Goal: Task Accomplishment & Management: Use online tool/utility

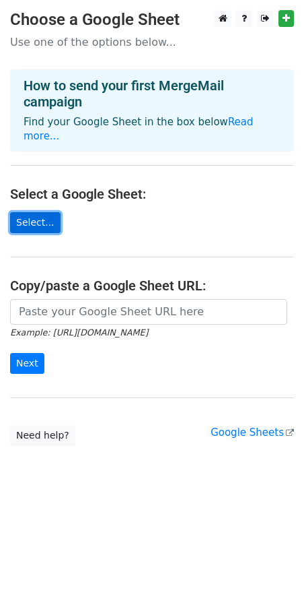
click at [40, 212] on link "Select..." at bounding box center [35, 222] width 50 height 21
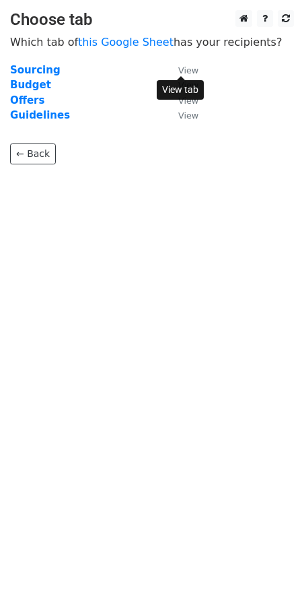
click at [188, 72] on small "View" at bounding box center [188, 70] width 20 height 10
click at [30, 69] on strong "Sourcing" at bounding box center [35, 70] width 50 height 12
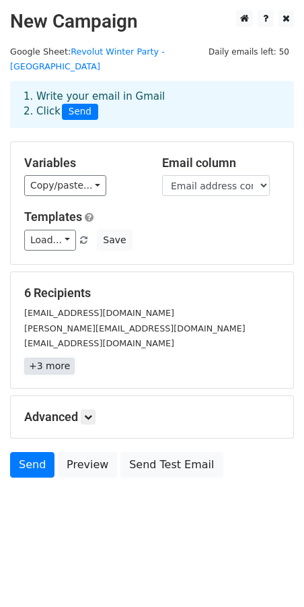
click at [46, 357] on link "+3 more" at bounding box center [49, 365] width 50 height 17
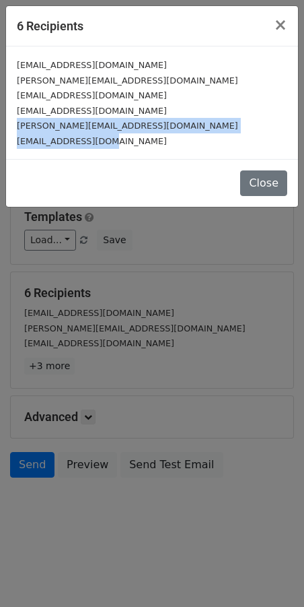
drag, startPoint x: 148, startPoint y: 151, endPoint x: 7, endPoint y: 127, distance: 142.8
click at [7, 127] on div "info@trinityvilnius.lt lina.tichonova@vilniausrotuse.lt zivile.diavara@gmail.co…" at bounding box center [152, 102] width 292 height 112
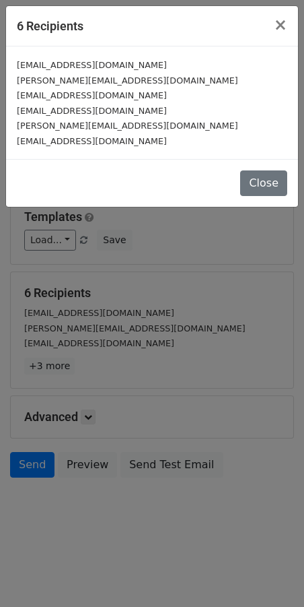
click at [59, 143] on small "support@breezit.com" at bounding box center [92, 141] width 150 height 10
drag, startPoint x: 100, startPoint y: 141, endPoint x: 7, endPoint y: 135, distance: 93.1
click at [7, 135] on div "info@trinityvilnius.lt lina.tichonova@vilniausrotuse.lt zivile.diavara@gmail.co…" at bounding box center [152, 102] width 292 height 112
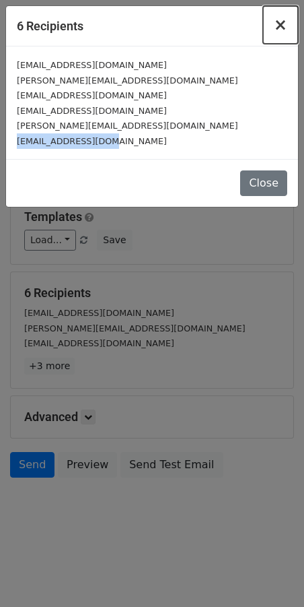
click at [284, 29] on span "×" at bounding box center [280, 24] width 13 height 19
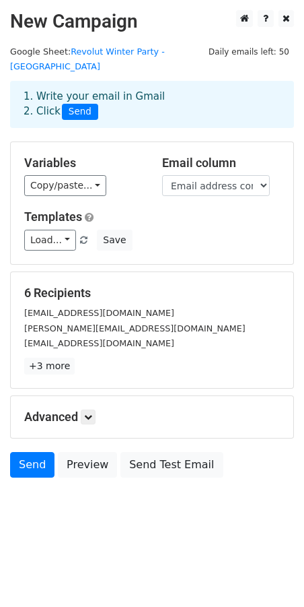
click at [176, 230] on div "Load... No templates saved Save" at bounding box center [152, 240] width 276 height 21
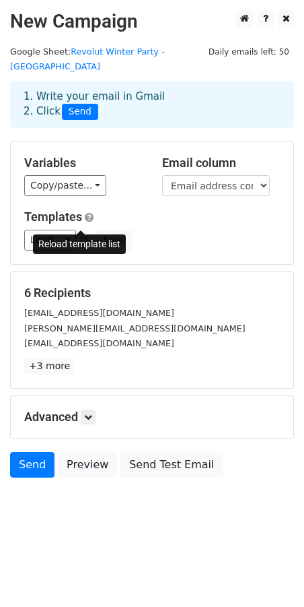
click at [85, 235] on link at bounding box center [84, 240] width 11 height 10
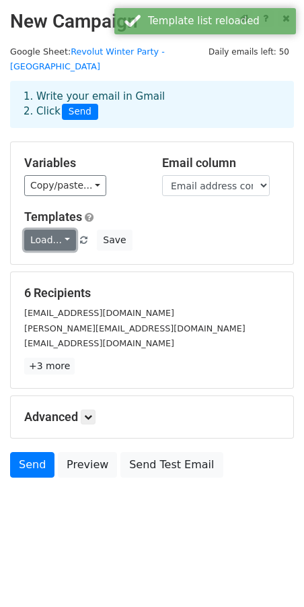
click at [57, 230] on link "Load..." at bounding box center [50, 240] width 52 height 21
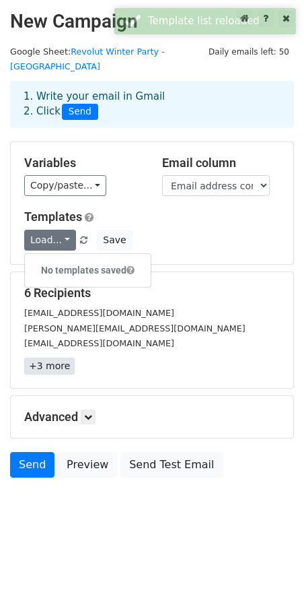
click at [46, 357] on link "+3 more" at bounding box center [49, 365] width 50 height 17
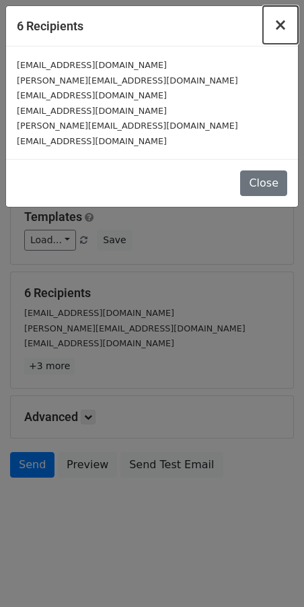
click at [281, 28] on span "×" at bounding box center [280, 24] width 13 height 19
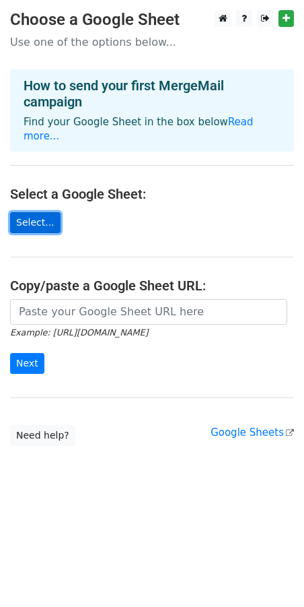
click at [41, 212] on link "Select..." at bounding box center [35, 222] width 50 height 21
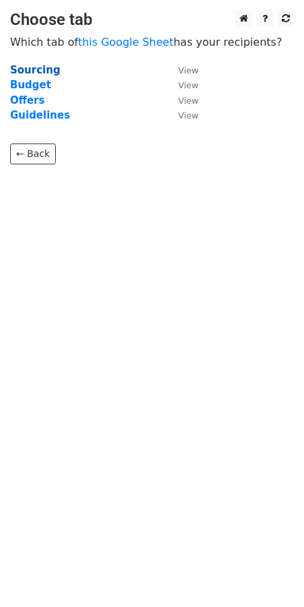
click at [34, 71] on strong "Sourcing" at bounding box center [35, 70] width 50 height 12
